Goal: Task Accomplishment & Management: Use online tool/utility

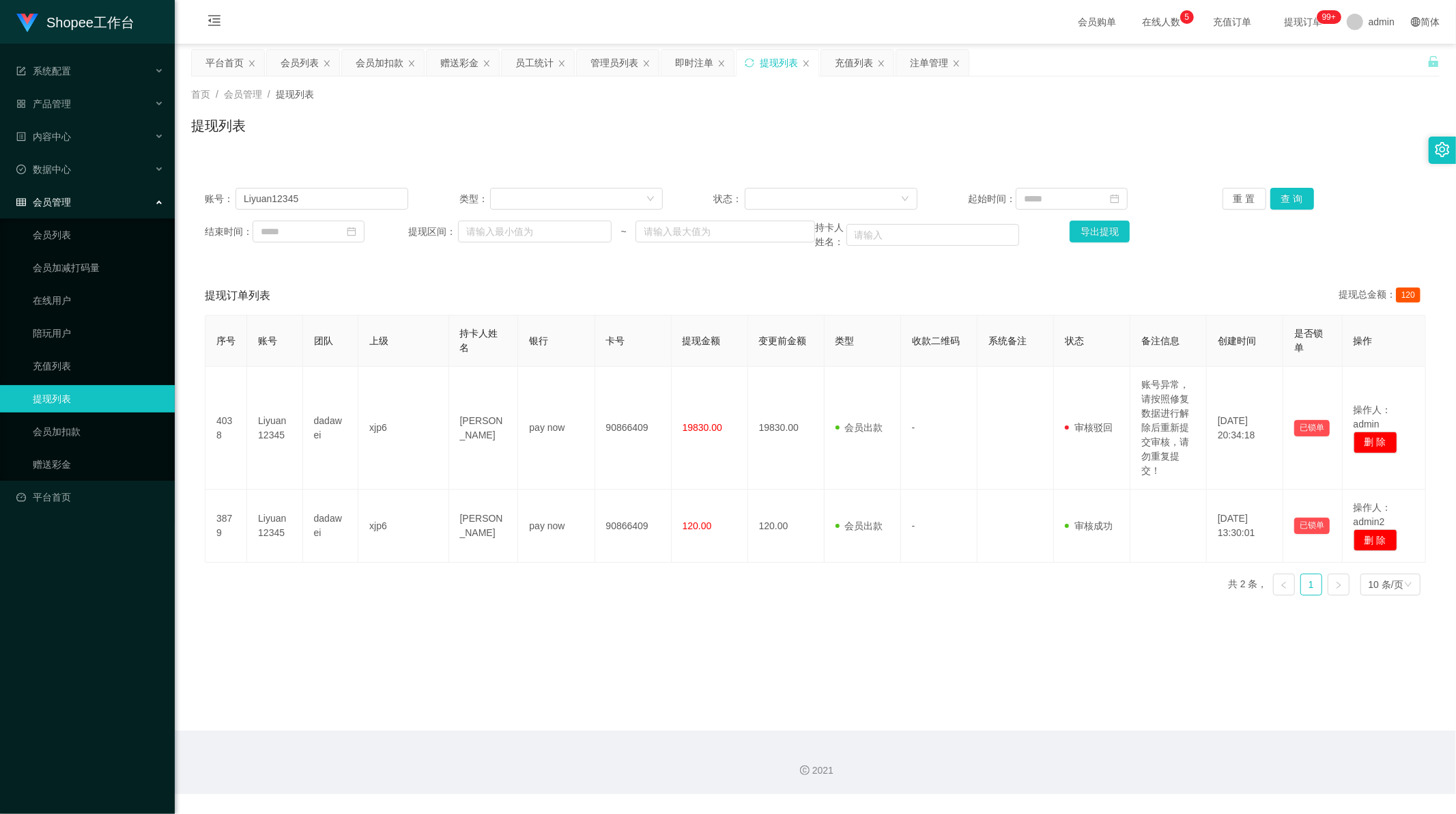
scroll to position [1, 0]
click at [308, 64] on div "会员列表" at bounding box center [299, 62] width 38 height 26
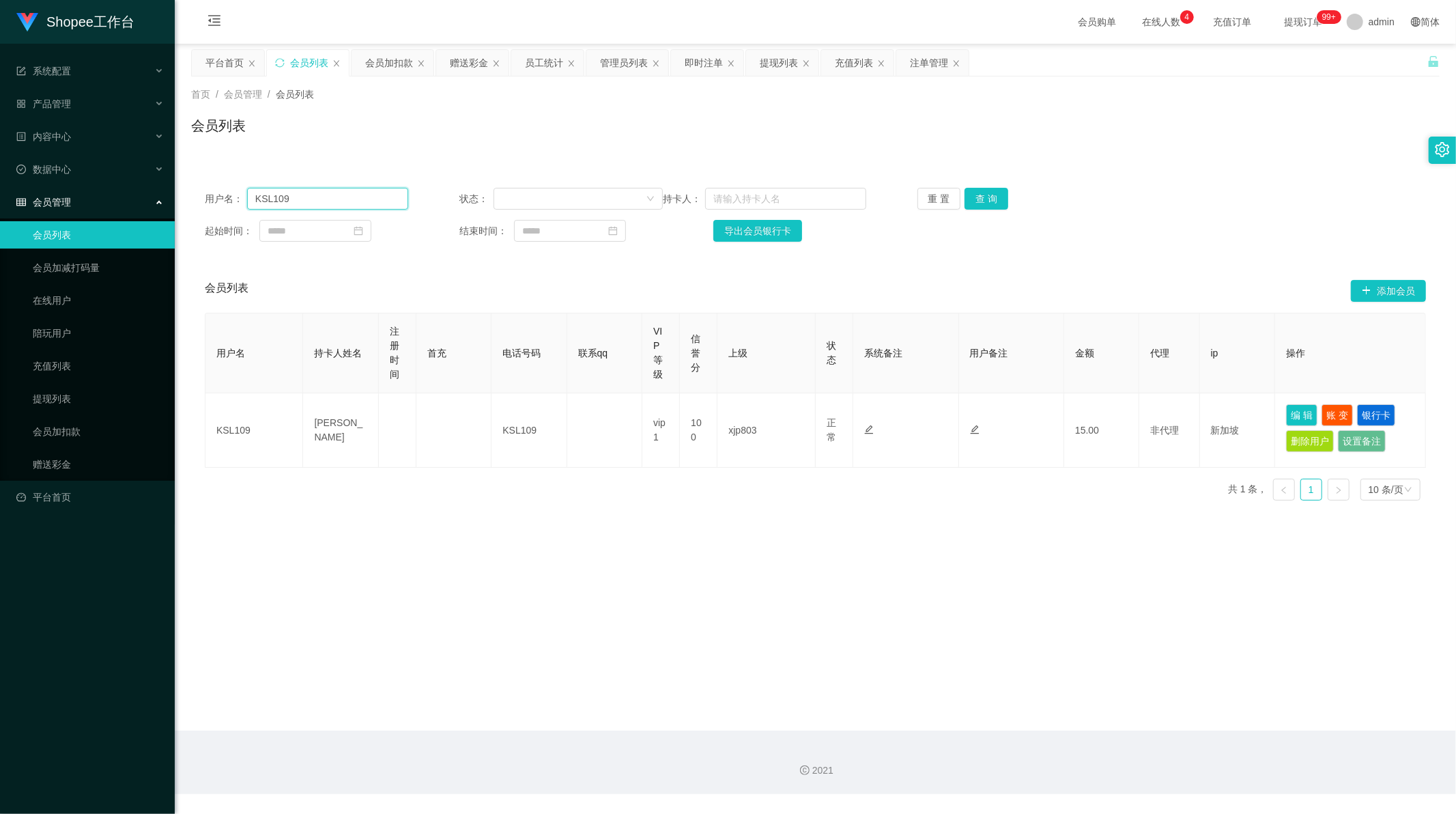
click at [314, 198] on input "KSL109" at bounding box center [327, 198] width 161 height 22
paste input "sptan810304"
type input "sptan810304"
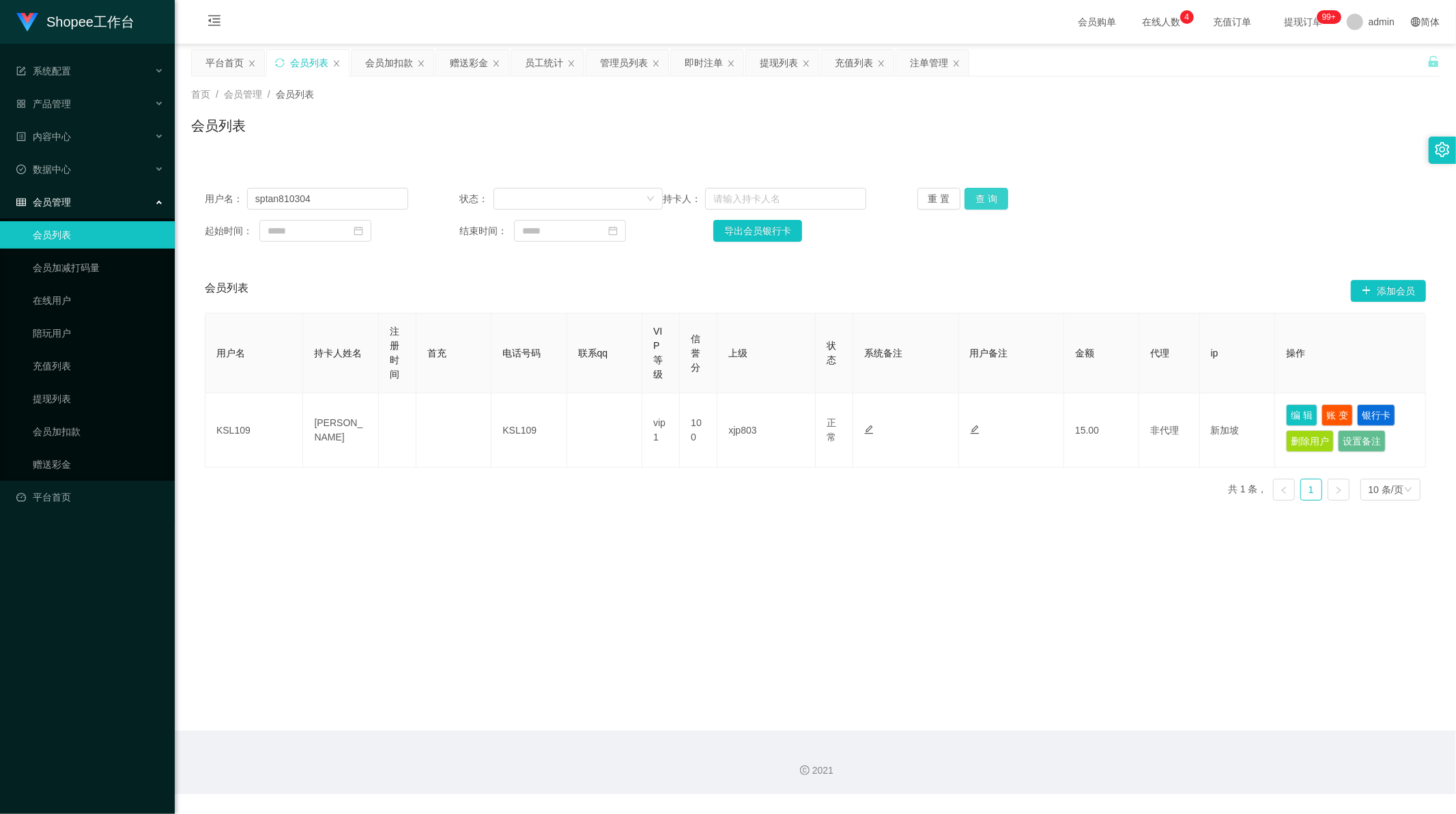
click at [966, 200] on button "查 询" at bounding box center [986, 198] width 44 height 22
click at [460, 58] on div "赠送彩金" at bounding box center [468, 62] width 38 height 26
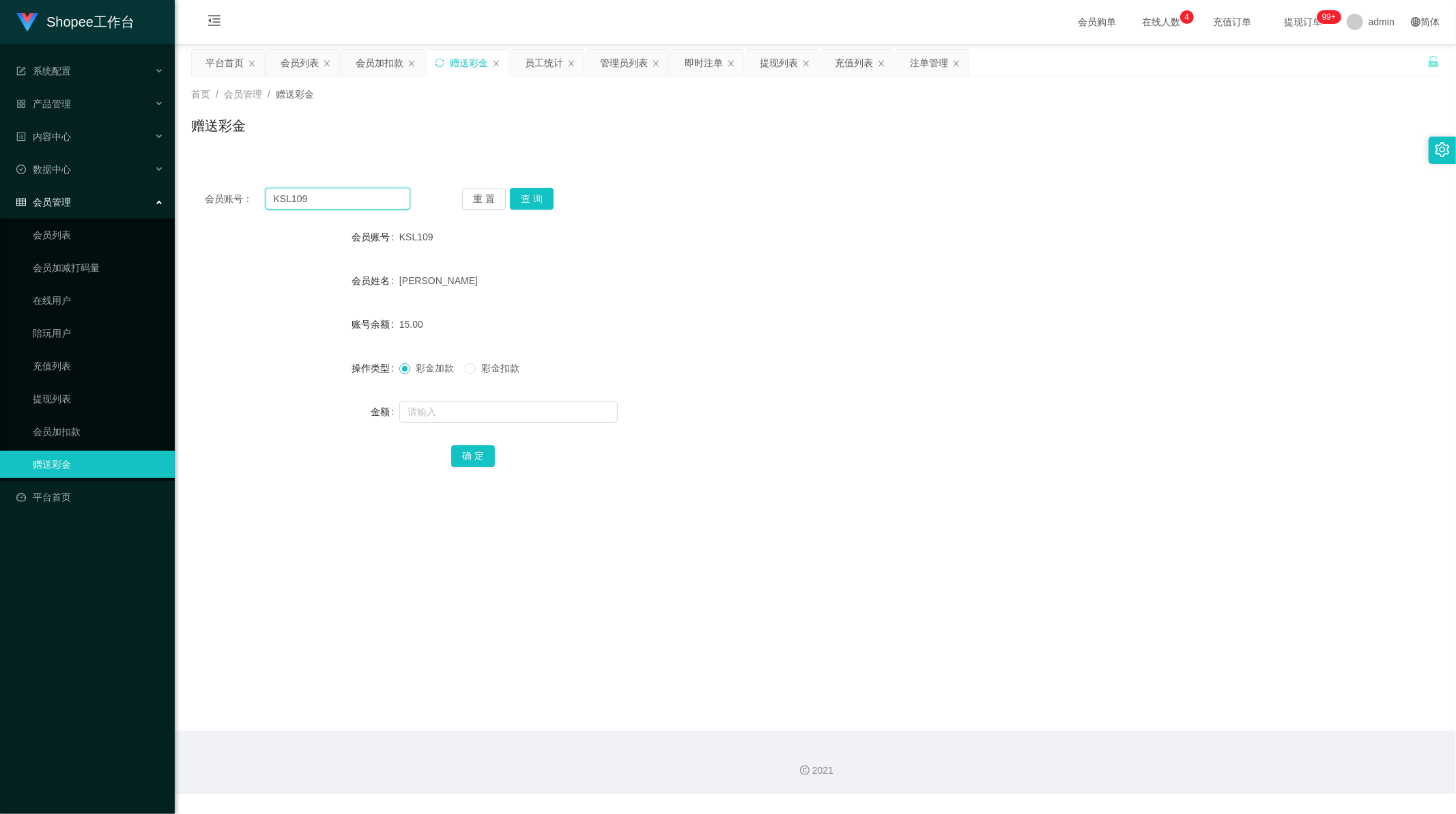
click at [315, 194] on input "KSL109" at bounding box center [338, 198] width 145 height 22
paste input "sptan810304"
type input "sptan810304"
click at [537, 197] on button "查 询" at bounding box center [531, 198] width 44 height 22
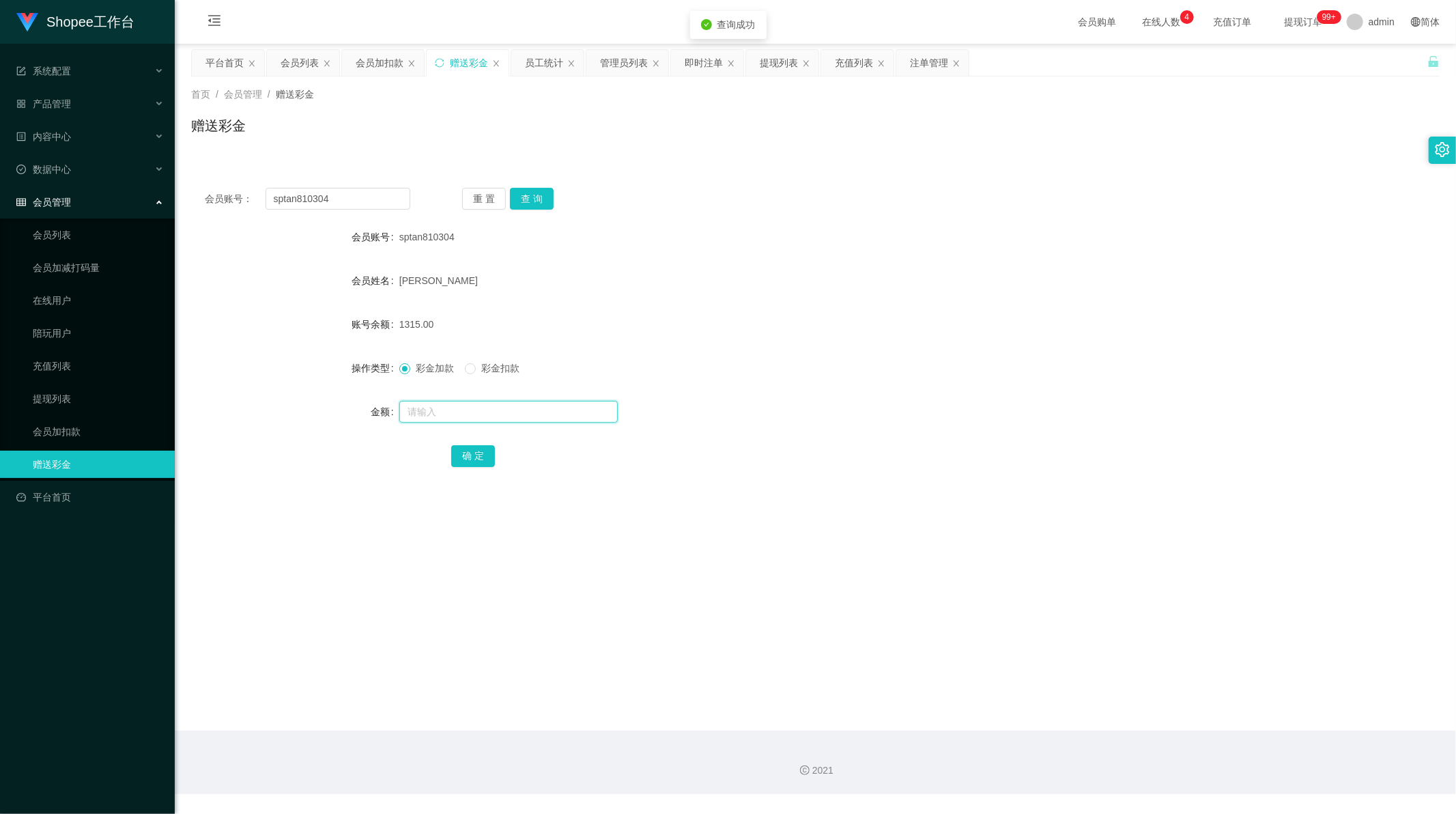
click at [438, 411] on input "text" at bounding box center [508, 411] width 218 height 22
click at [471, 407] on input "text" at bounding box center [508, 411] width 218 height 22
type input "15"
click at [475, 454] on button "确 定" at bounding box center [473, 456] width 44 height 22
click at [602, 547] on main "关闭左侧 关闭右侧 关闭其它 刷新页面 平台首页 会员列表 会员加扣款 赠送彩金 员工统计 管理员列表 即时注单 提现列表 充值列表 注单管理 首页 / 会员…" at bounding box center [815, 387] width 1281 height 687
